Goal: Task Accomplishment & Management: Manage account settings

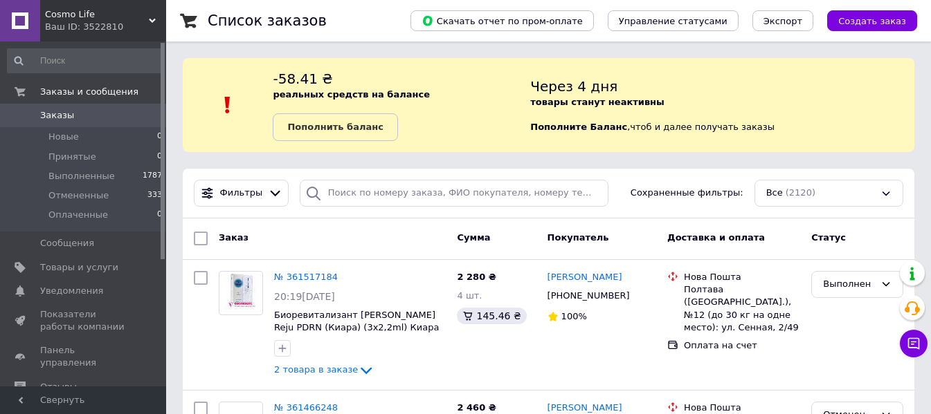
scroll to position [138, 0]
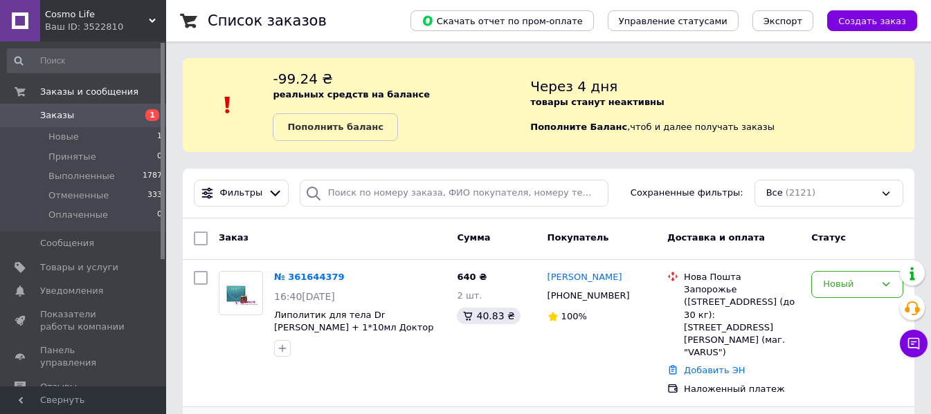
scroll to position [208, 0]
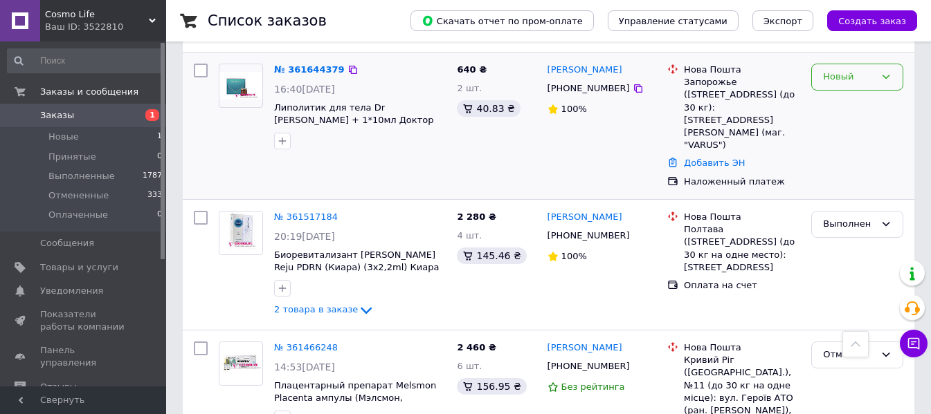
click at [894, 73] on div "Новый" at bounding box center [857, 77] width 92 height 27
click at [858, 103] on li "Принят" at bounding box center [857, 106] width 91 height 26
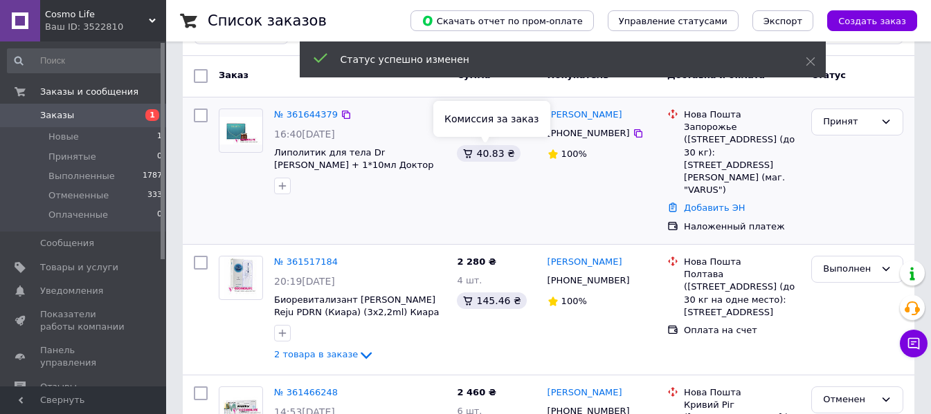
scroll to position [138, 0]
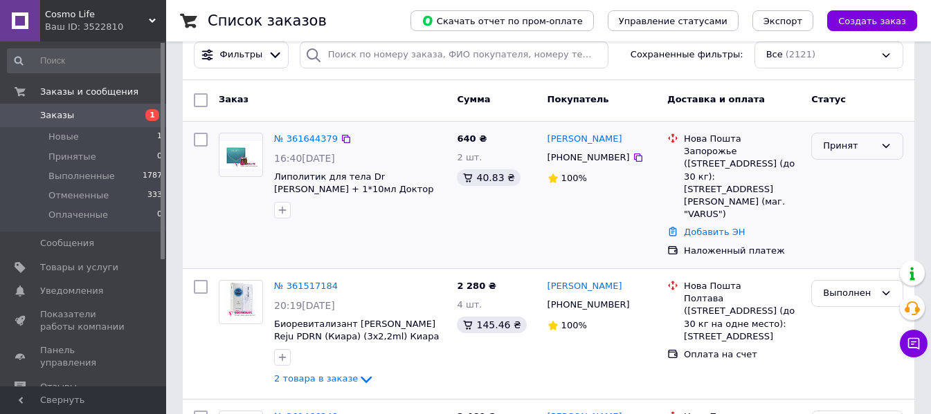
click at [891, 152] on div "Принят" at bounding box center [857, 146] width 92 height 27
click at [865, 173] on li "Выполнен" at bounding box center [857, 176] width 91 height 26
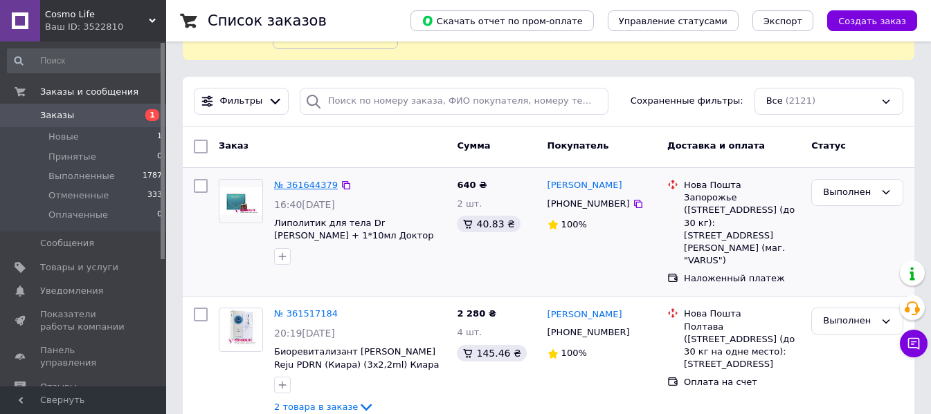
scroll to position [69, 0]
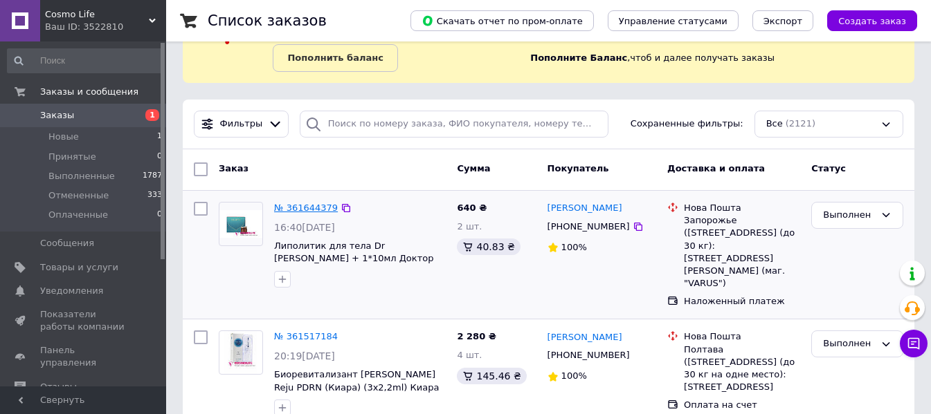
click at [312, 205] on link "№ 361644379" at bounding box center [306, 208] width 64 height 10
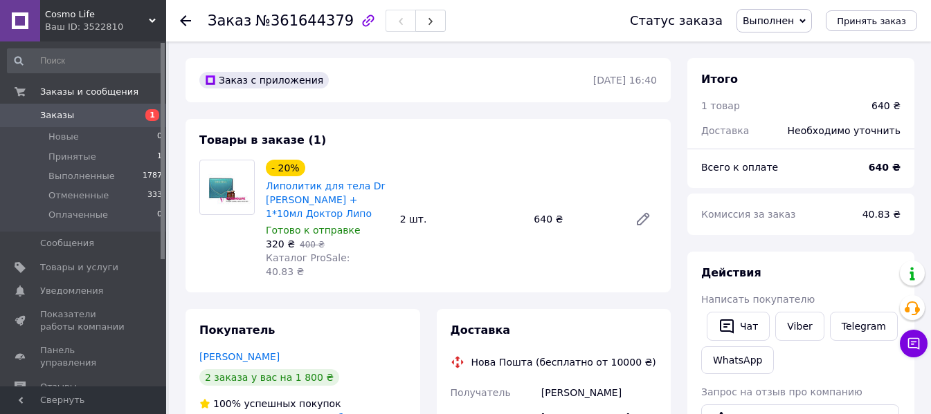
click at [182, 23] on use at bounding box center [185, 20] width 11 height 11
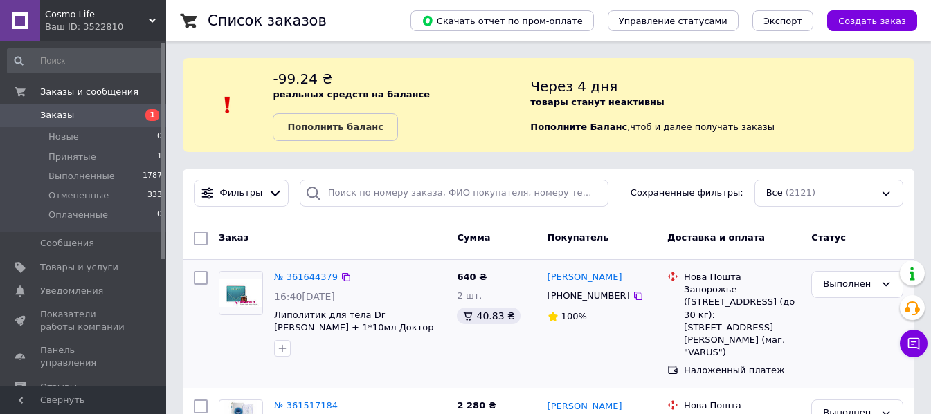
click at [318, 273] on link "№ 361644379" at bounding box center [306, 277] width 64 height 10
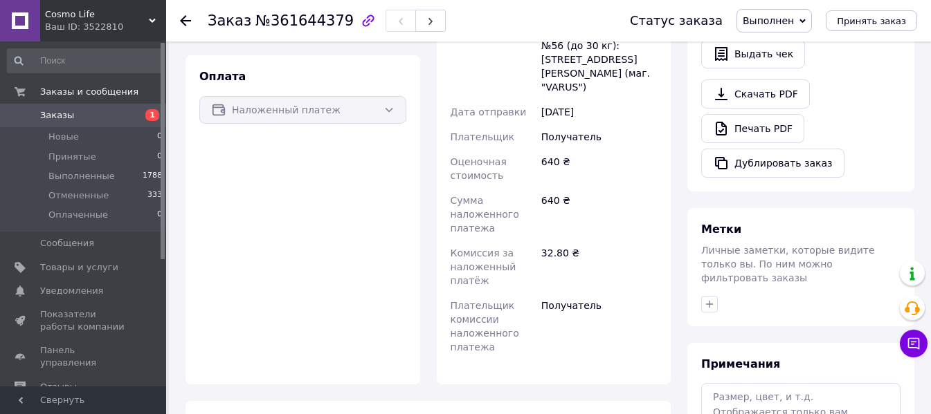
scroll to position [484, 0]
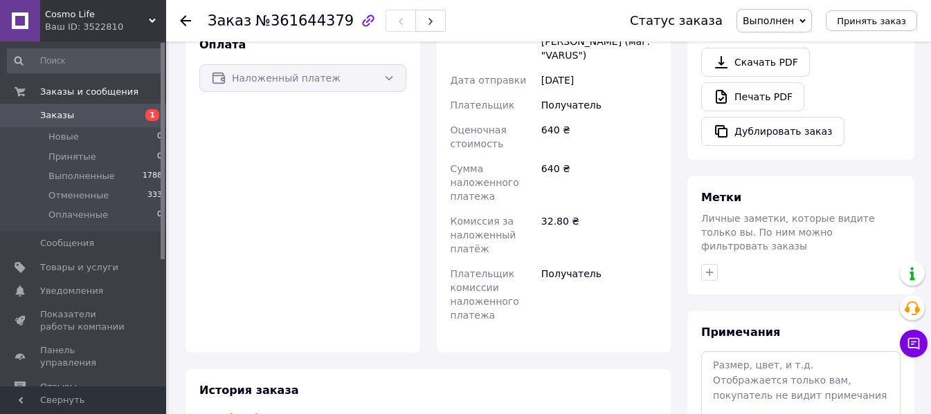
click at [190, 15] on icon at bounding box center [185, 20] width 11 height 11
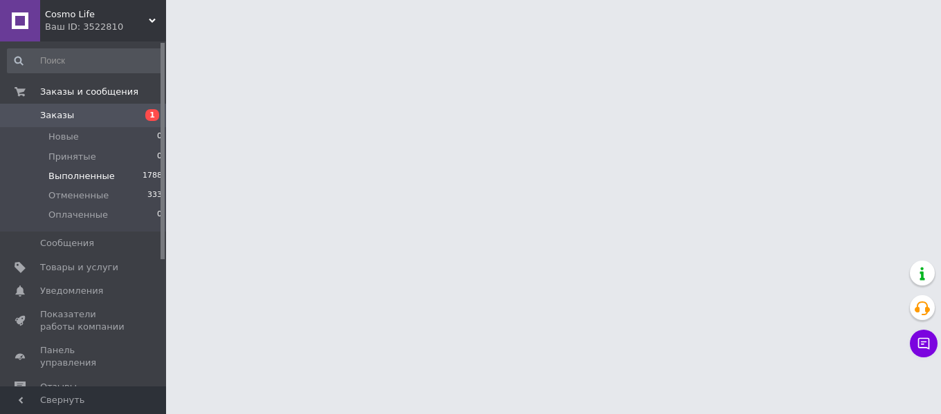
click at [93, 171] on span "Выполненные" at bounding box center [81, 176] width 66 height 12
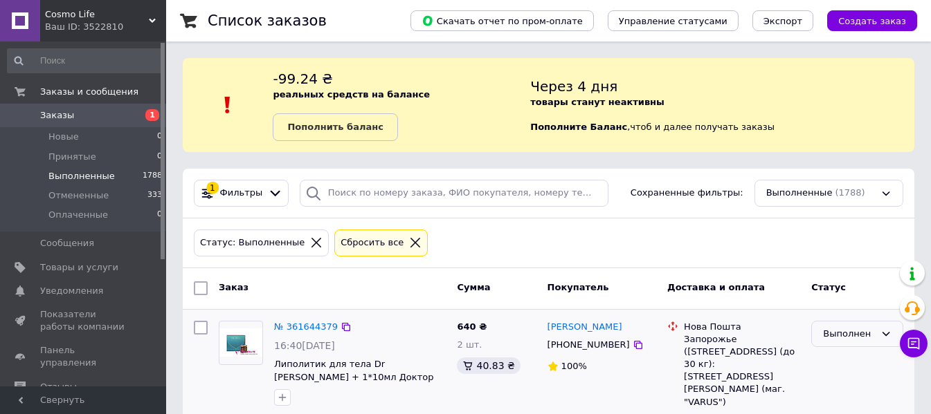
click at [850, 342] on div "Выполнен" at bounding box center [857, 334] width 92 height 27
click at [851, 363] on li "Принят" at bounding box center [857, 363] width 91 height 26
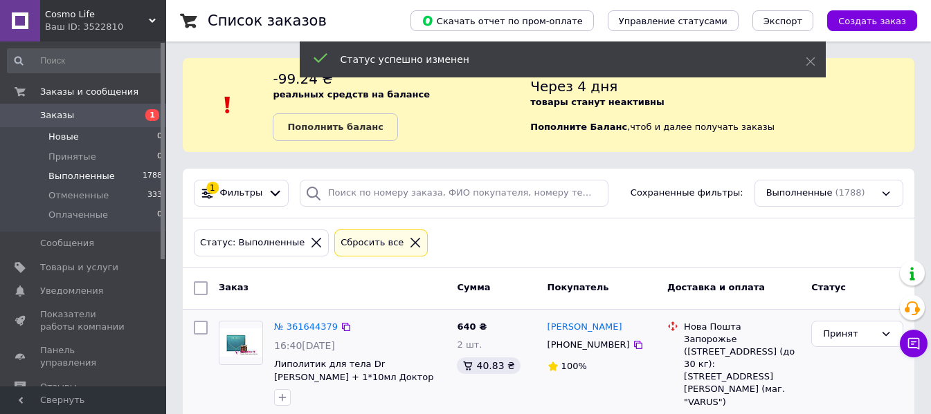
click at [86, 135] on li "Новые 0" at bounding box center [85, 136] width 170 height 19
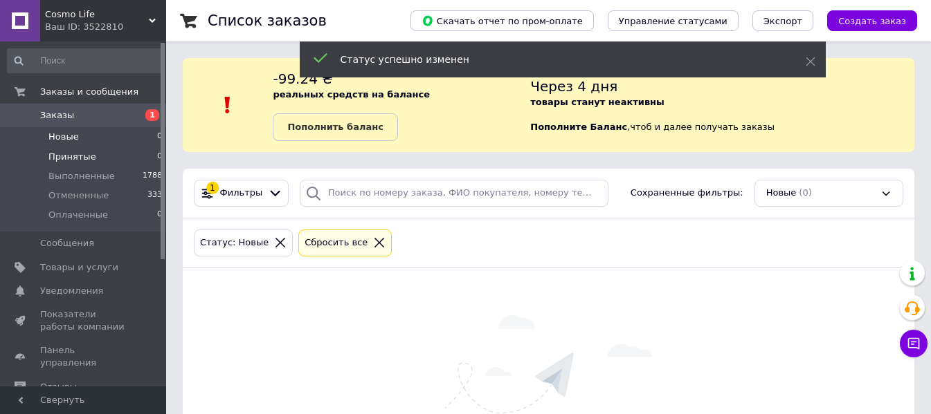
click at [92, 152] on li "Принятые 0" at bounding box center [85, 156] width 170 height 19
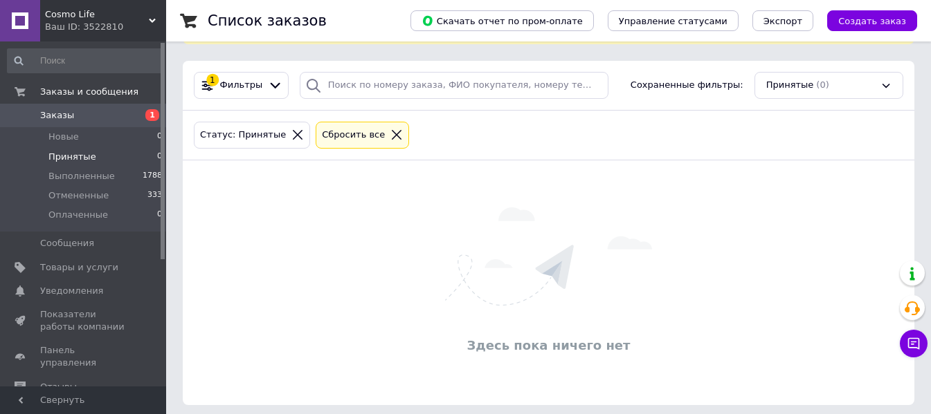
scroll to position [116, 0]
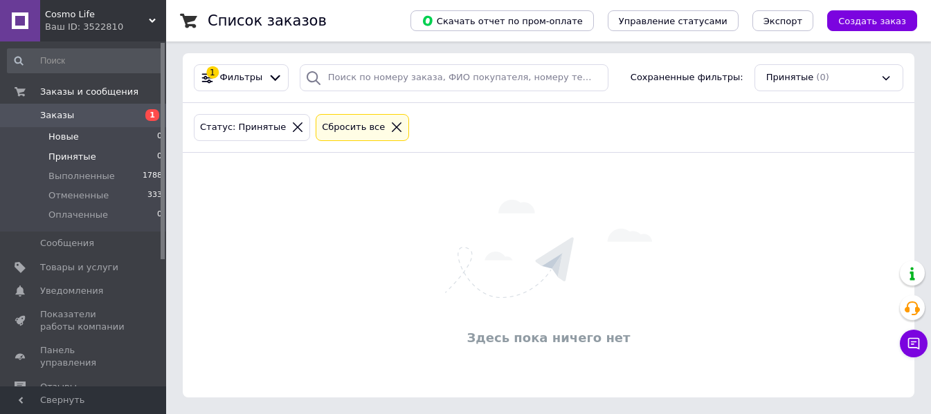
click at [90, 137] on li "Новые 0" at bounding box center [85, 136] width 170 height 19
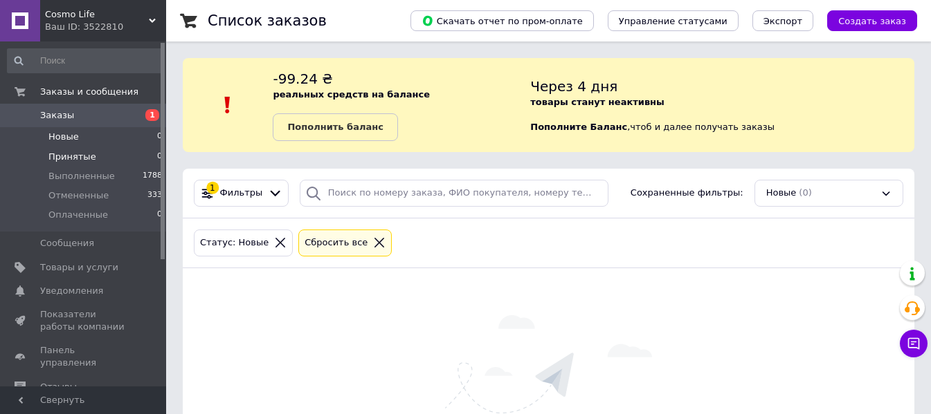
click at [95, 160] on li "Принятые 0" at bounding box center [85, 156] width 170 height 19
click at [102, 178] on span "Выполненные" at bounding box center [81, 176] width 66 height 12
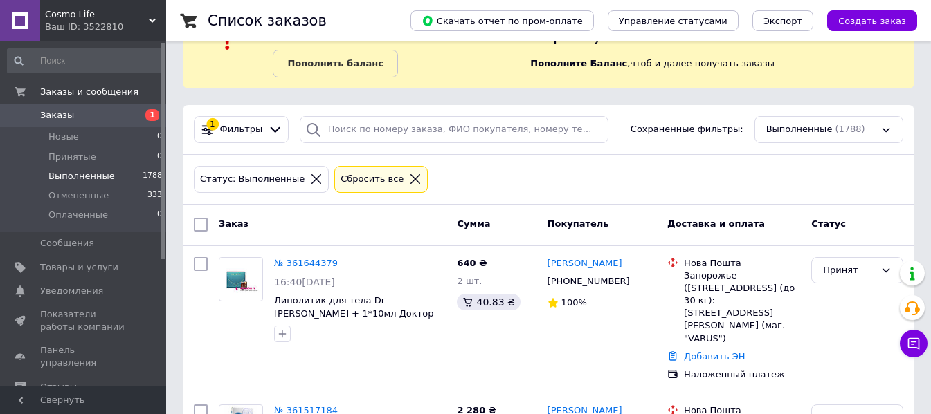
scroll to position [138, 0]
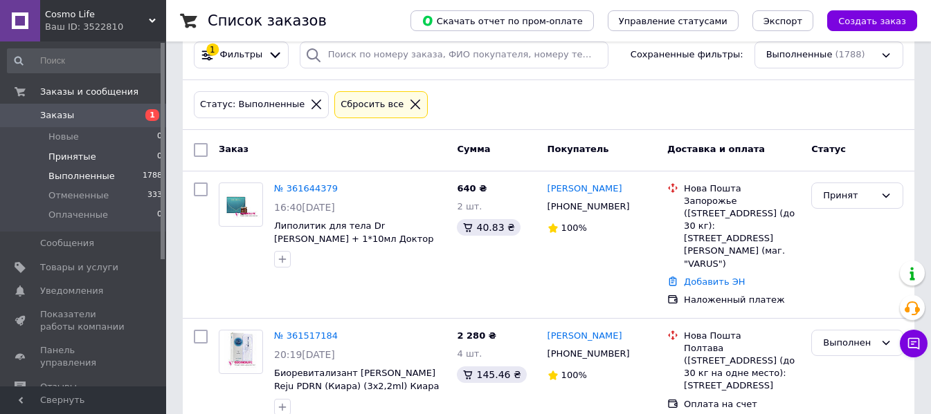
click at [92, 153] on li "Принятые 0" at bounding box center [85, 156] width 170 height 19
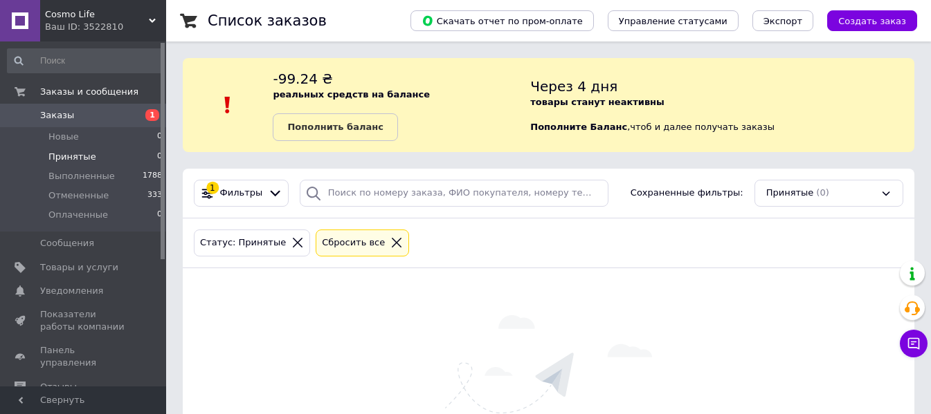
click at [93, 116] on span "Заказы" at bounding box center [84, 115] width 88 height 12
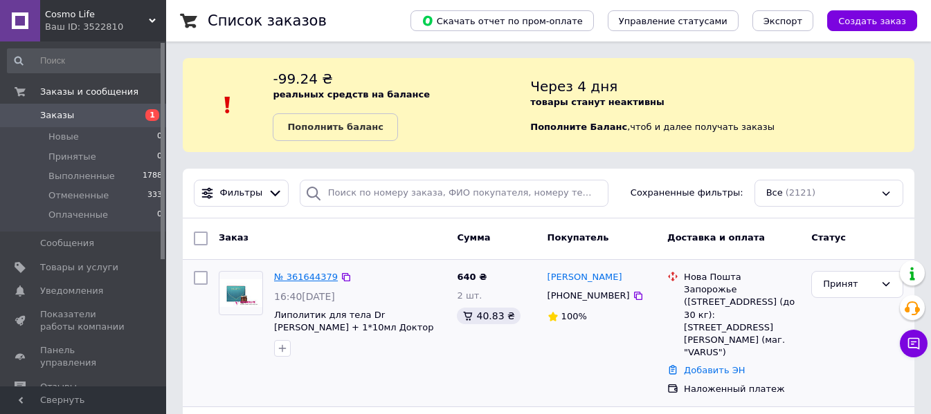
click at [286, 280] on link "№ 361644379" at bounding box center [306, 277] width 64 height 10
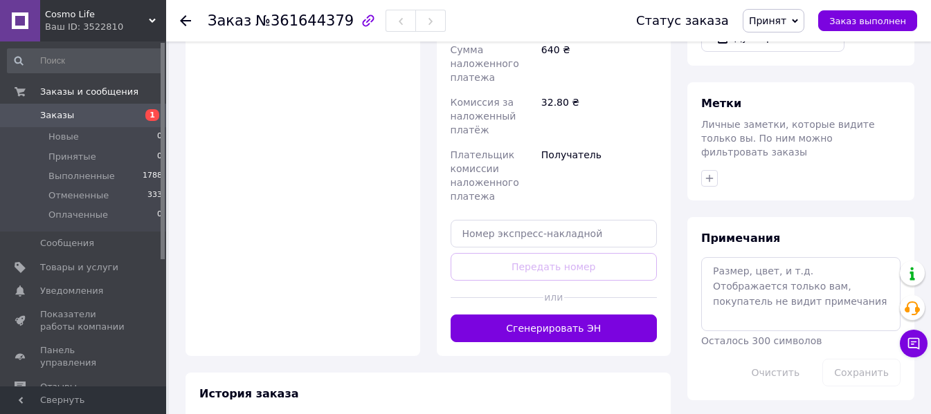
scroll to position [610, 0]
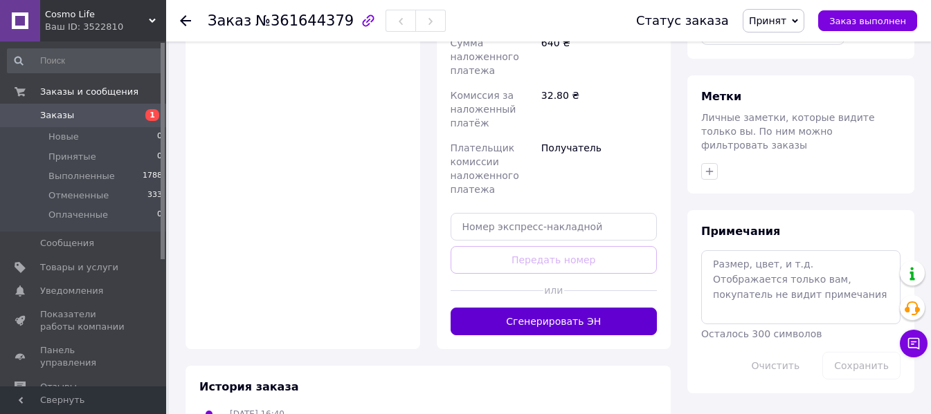
click at [601, 308] on button "Сгенерировать ЭН" at bounding box center [553, 322] width 207 height 28
